Goal: Task Accomplishment & Management: Manage account settings

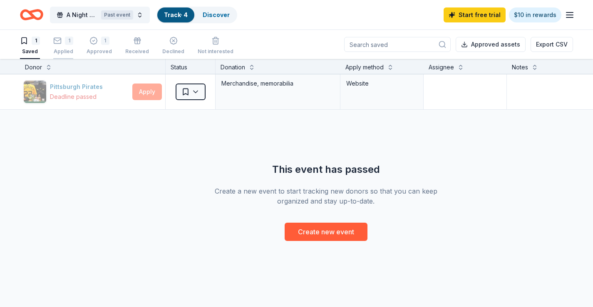
click at [61, 46] on div "1 Applied" at bounding box center [63, 46] width 20 height 18
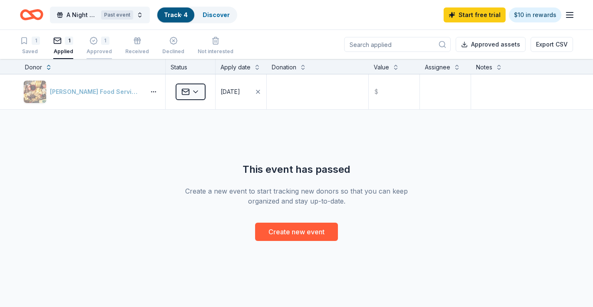
click at [99, 47] on div "1 Approved" at bounding box center [98, 46] width 25 height 18
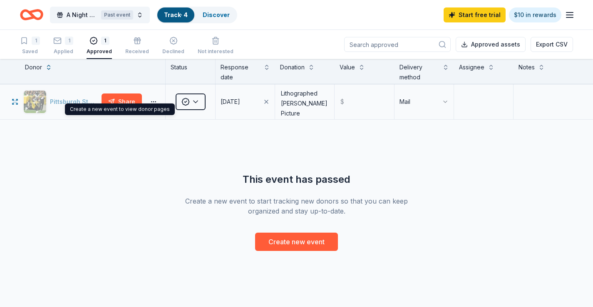
click at [89, 99] on div "Pittsburgh Steelers" at bounding box center [60, 101] width 75 height 23
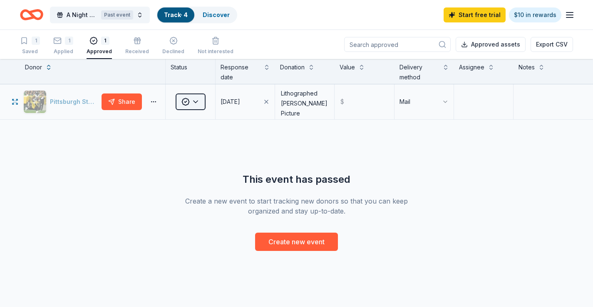
click at [196, 101] on html "A Night at the Races Benefiting [PERSON_NAME] Fight Against [MEDICAL_DATA] Past…" at bounding box center [296, 153] width 593 height 307
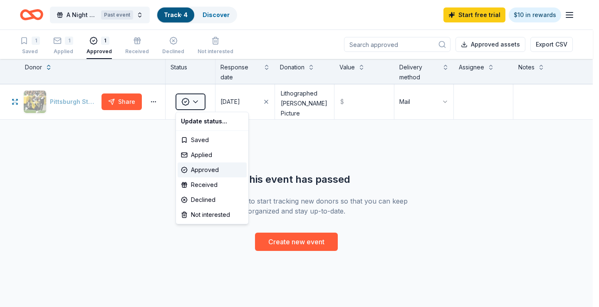
click at [202, 121] on div "Update status..." at bounding box center [212, 121] width 69 height 15
click at [536, 17] on html "A Night at the Races Benefiting [PERSON_NAME] Fight Against [MEDICAL_DATA] Past…" at bounding box center [299, 153] width 599 height 307
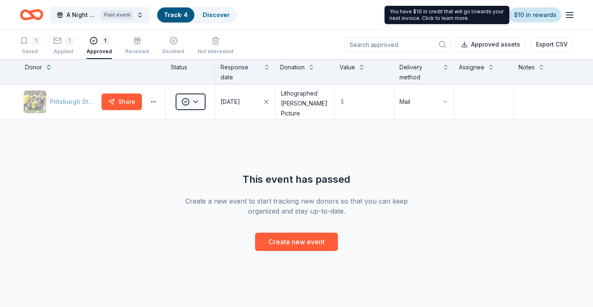
click at [519, 12] on link "$10 in rewards" at bounding box center [535, 14] width 52 height 15
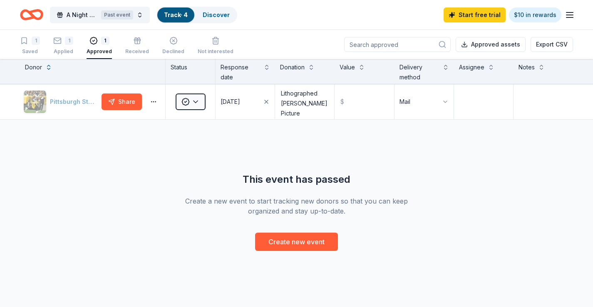
click at [180, 15] on link "Track · 4" at bounding box center [176, 14] width 24 height 7
click at [359, 99] on input "text" at bounding box center [363, 101] width 57 height 33
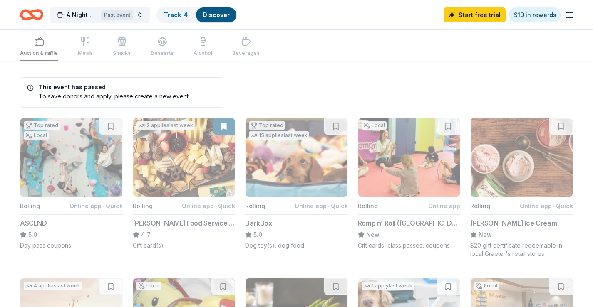
click at [573, 17] on icon "button" at bounding box center [569, 15] width 10 height 10
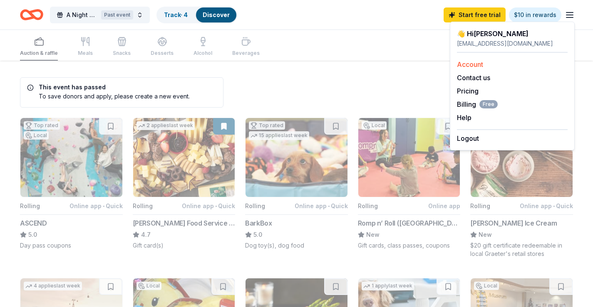
click at [469, 67] on link "Account" at bounding box center [470, 64] width 26 height 8
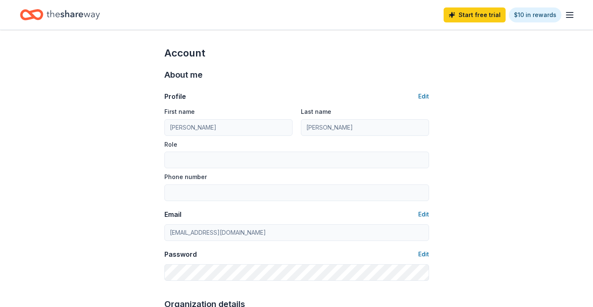
click at [64, 12] on icon "Home" at bounding box center [73, 14] width 53 height 17
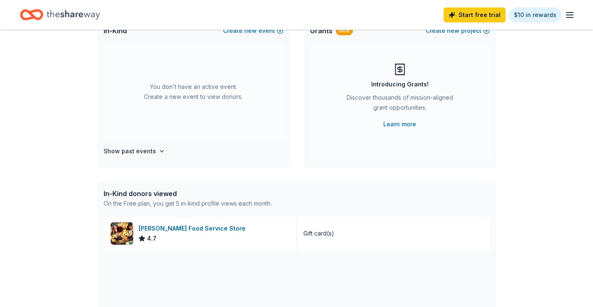
scroll to position [42, 0]
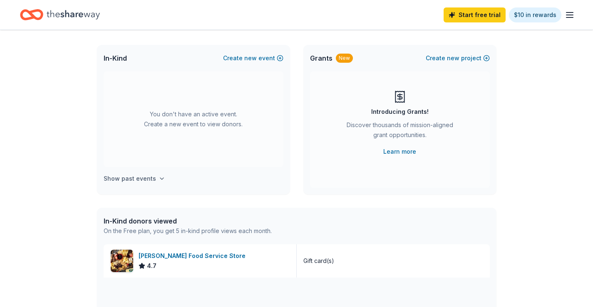
click at [159, 178] on icon "button" at bounding box center [161, 178] width 7 height 7
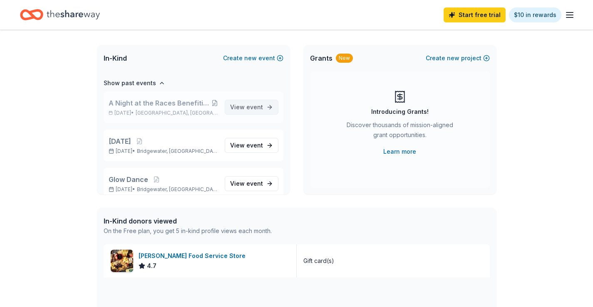
click at [248, 107] on span "event" at bounding box center [254, 107] width 17 height 7
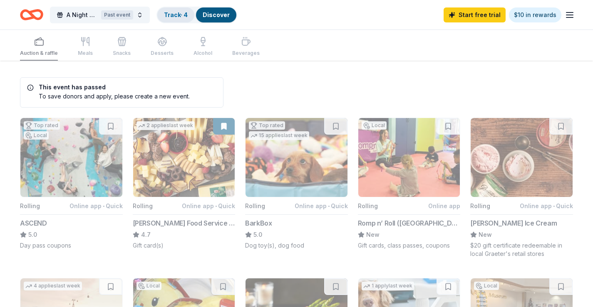
click at [180, 17] on link "Track · 4" at bounding box center [176, 14] width 24 height 7
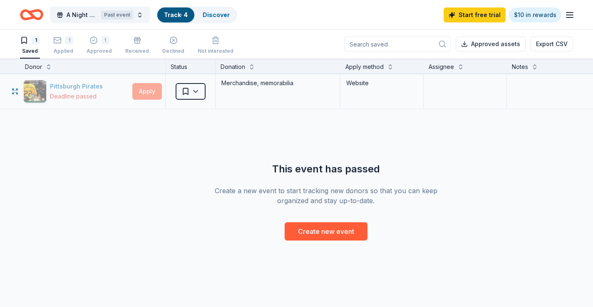
click at [141, 93] on div "Apply" at bounding box center [147, 91] width 30 height 17
click at [99, 43] on div "1" at bounding box center [98, 40] width 25 height 8
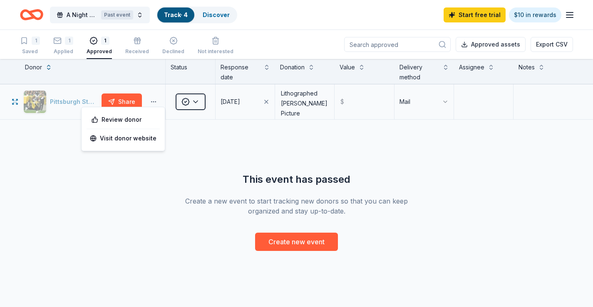
click at [158, 101] on button "button" at bounding box center [153, 102] width 17 height 7
click at [131, 121] on div "Review donor" at bounding box center [123, 119] width 70 height 15
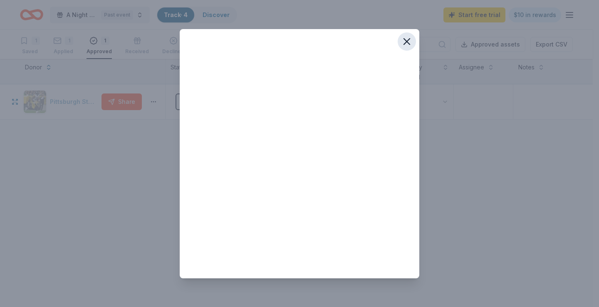
click at [404, 41] on icon "button" at bounding box center [407, 42] width 12 height 12
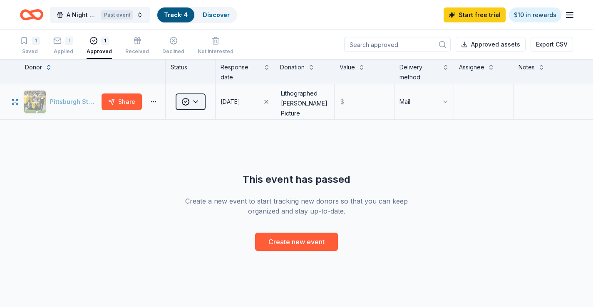
click at [196, 101] on html "A Night at the Races Benefiting [PERSON_NAME] Fight Against [MEDICAL_DATA] Past…" at bounding box center [296, 153] width 593 height 307
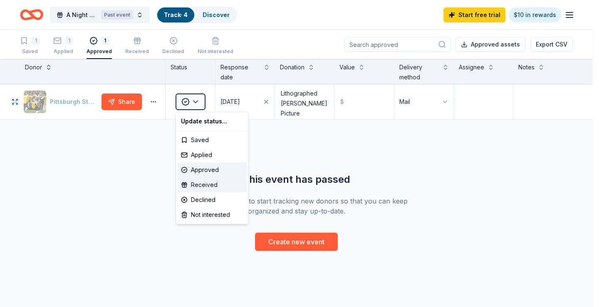
click at [207, 185] on div "Received" at bounding box center [212, 185] width 69 height 15
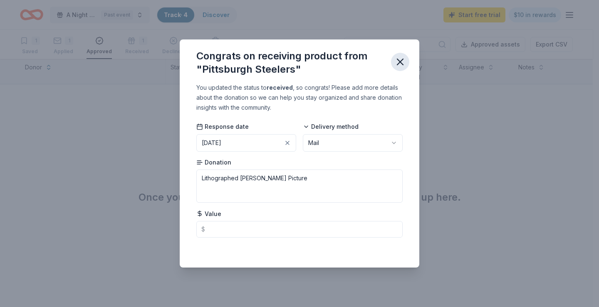
click at [403, 64] on icon "button" at bounding box center [400, 62] width 12 height 12
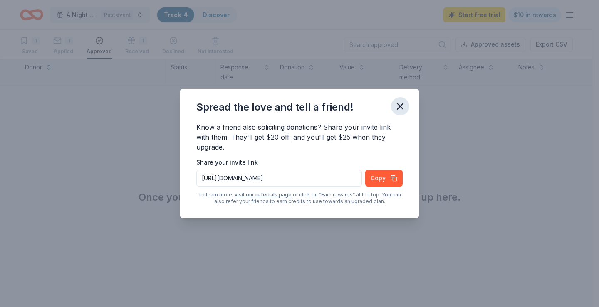
click at [400, 106] on icon "button" at bounding box center [400, 107] width 6 height 6
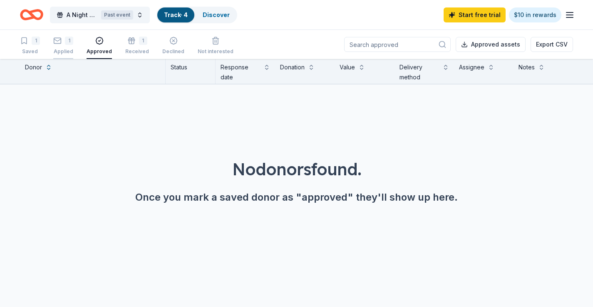
click at [69, 49] on div "Applied" at bounding box center [63, 51] width 20 height 7
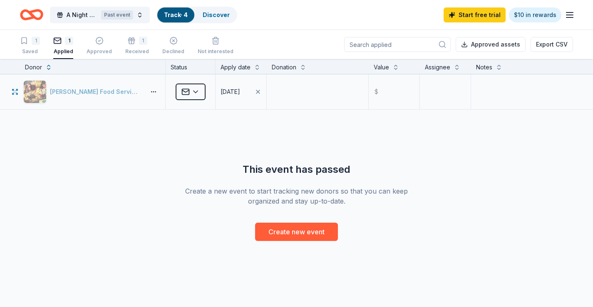
click at [206, 92] on div "Applied" at bounding box center [190, 91] width 49 height 35
click at [199, 92] on html "A Night at the Races Benefiting [PERSON_NAME] Fight Against [MEDICAL_DATA] Past…" at bounding box center [296, 153] width 593 height 307
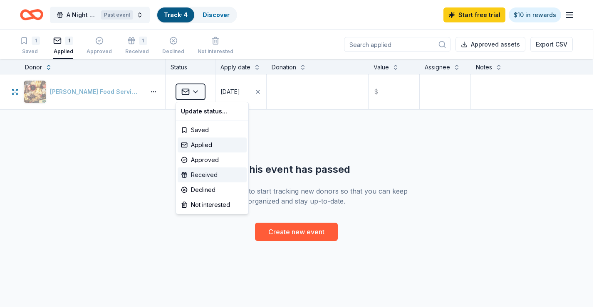
click at [205, 174] on div "Received" at bounding box center [212, 175] width 69 height 15
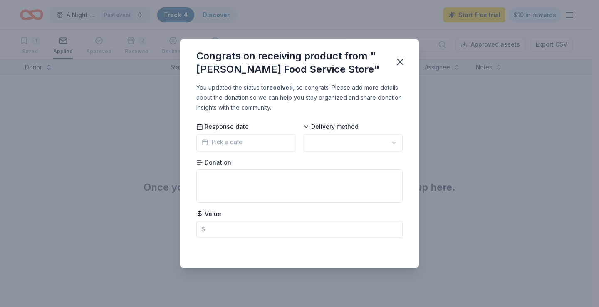
click at [236, 140] on span "Pick a date" at bounding box center [222, 142] width 41 height 10
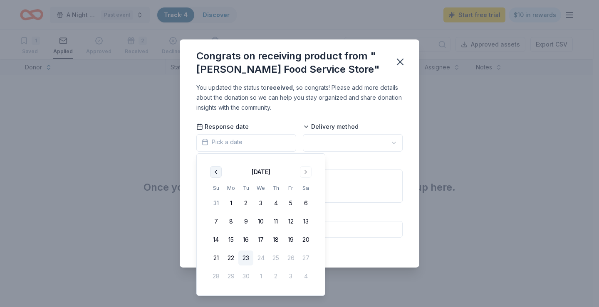
click at [214, 174] on button "Go to previous month" at bounding box center [216, 172] width 12 height 12
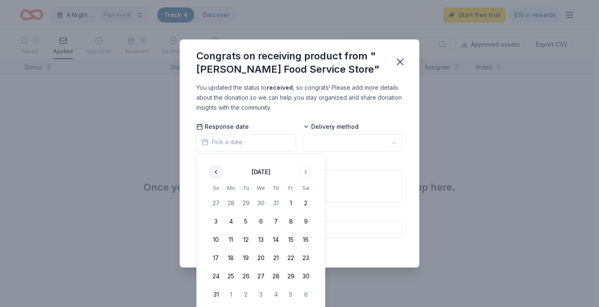
click at [214, 174] on button "Go to previous month" at bounding box center [216, 172] width 12 height 12
click at [306, 172] on button "Go to next month" at bounding box center [306, 172] width 12 height 12
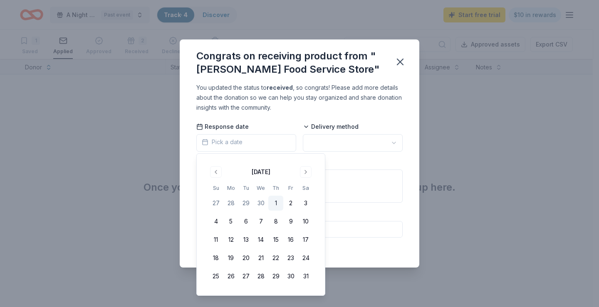
click at [275, 203] on button "1" at bounding box center [275, 203] width 15 height 15
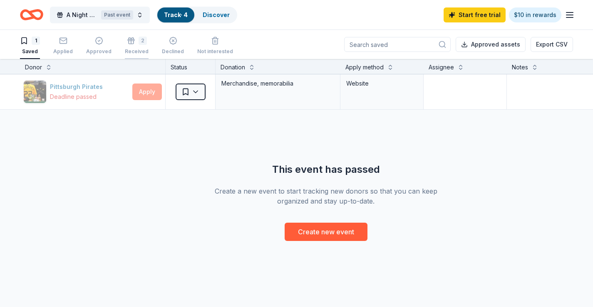
click at [129, 47] on div "2 Received" at bounding box center [137, 46] width 24 height 18
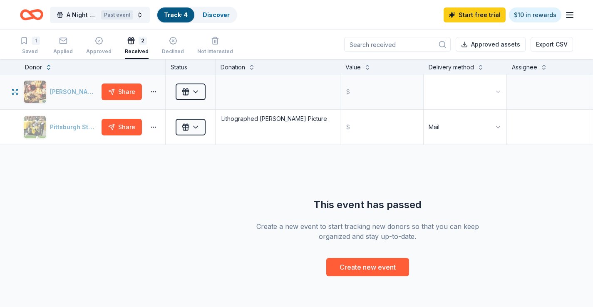
click at [497, 93] on html "A Night at the Races Benefiting [PERSON_NAME] Fight Against [MEDICAL_DATA] Past…" at bounding box center [296, 153] width 593 height 307
click at [359, 95] on input "text" at bounding box center [381, 91] width 81 height 33
type input "1"
click at [240, 172] on div "[PERSON_NAME] Food Service Store Share Received $ Electronic Pittsburgh Steeler…" at bounding box center [367, 175] width 734 height 202
click at [150, 91] on button "button" at bounding box center [153, 92] width 17 height 7
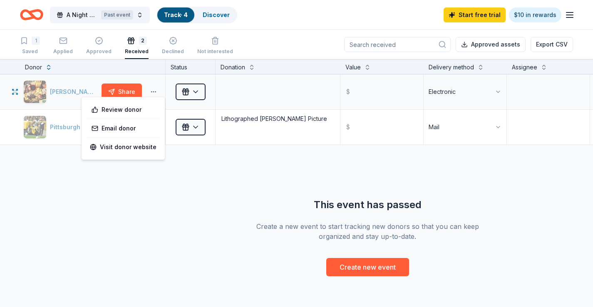
click at [150, 91] on button "button" at bounding box center [153, 92] width 17 height 7
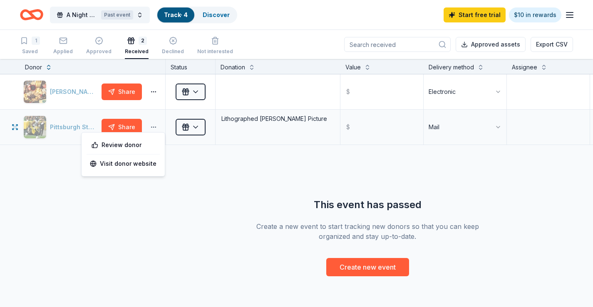
click at [150, 126] on button "button" at bounding box center [153, 127] width 17 height 7
click at [118, 165] on link "Visit donor website" at bounding box center [123, 164] width 67 height 10
click at [140, 14] on button "A Night at the Races Benefiting [PERSON_NAME] Fight Against [MEDICAL_DATA] Past…" at bounding box center [100, 15] width 100 height 17
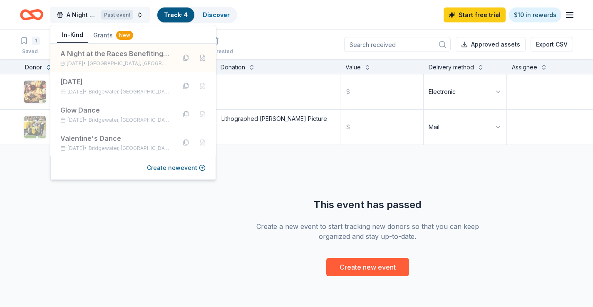
click at [140, 14] on button "A Night at the Races Benefiting [PERSON_NAME] Fight Against [MEDICAL_DATA] Past…" at bounding box center [100, 15] width 100 height 17
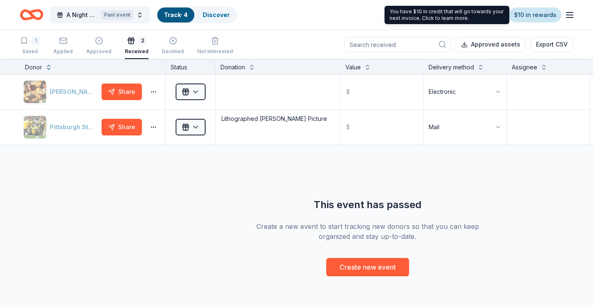
click at [548, 14] on link "$10 in rewards" at bounding box center [535, 14] width 52 height 15
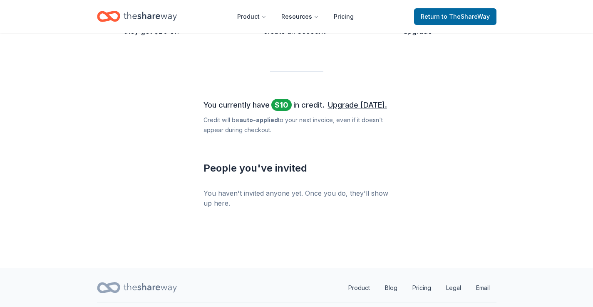
scroll to position [335, 0]
